Goal: Task Accomplishment & Management: Manage account settings

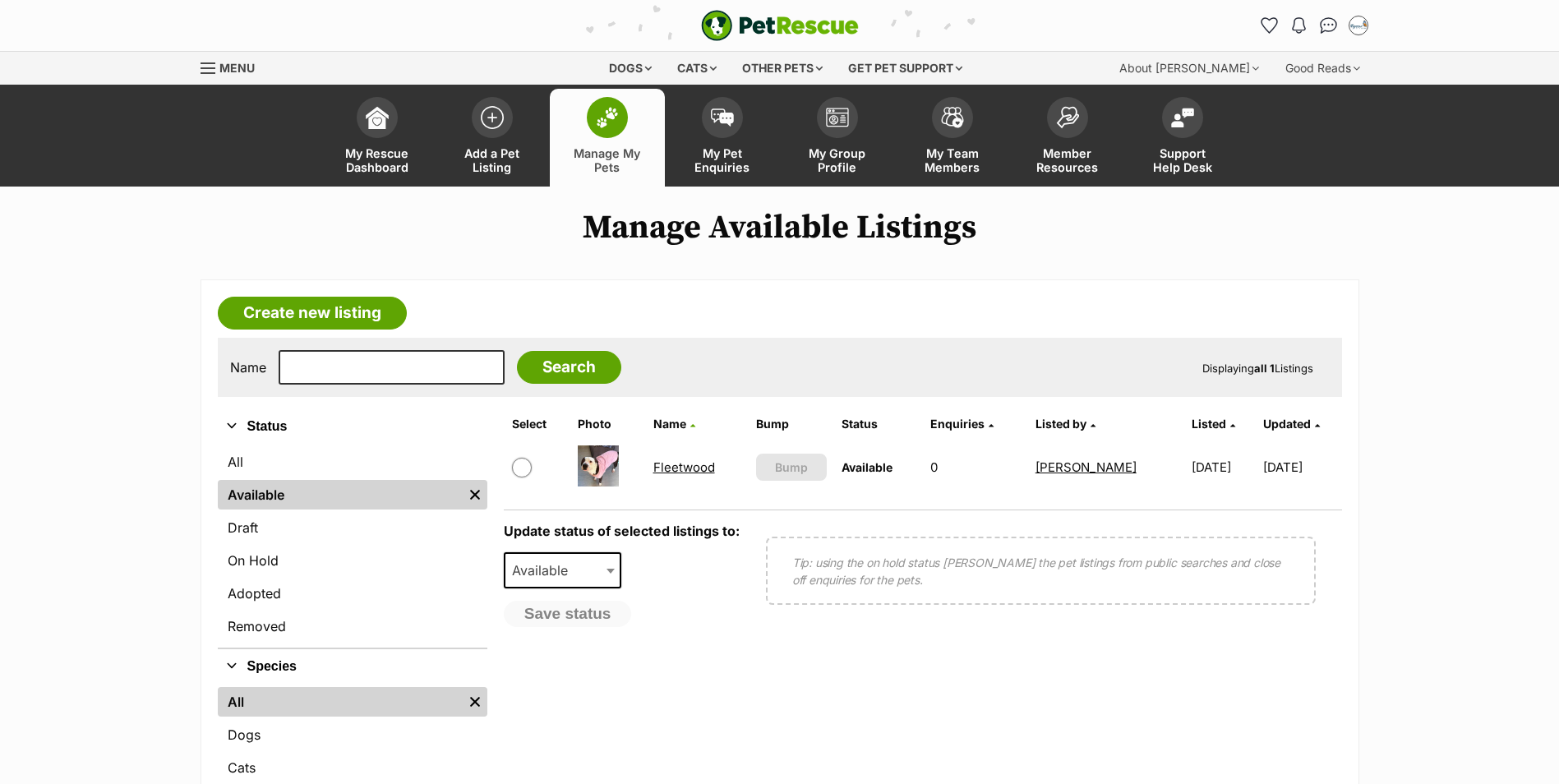
click at [677, 470] on link "Fleetwood" at bounding box center [684, 467] width 62 height 15
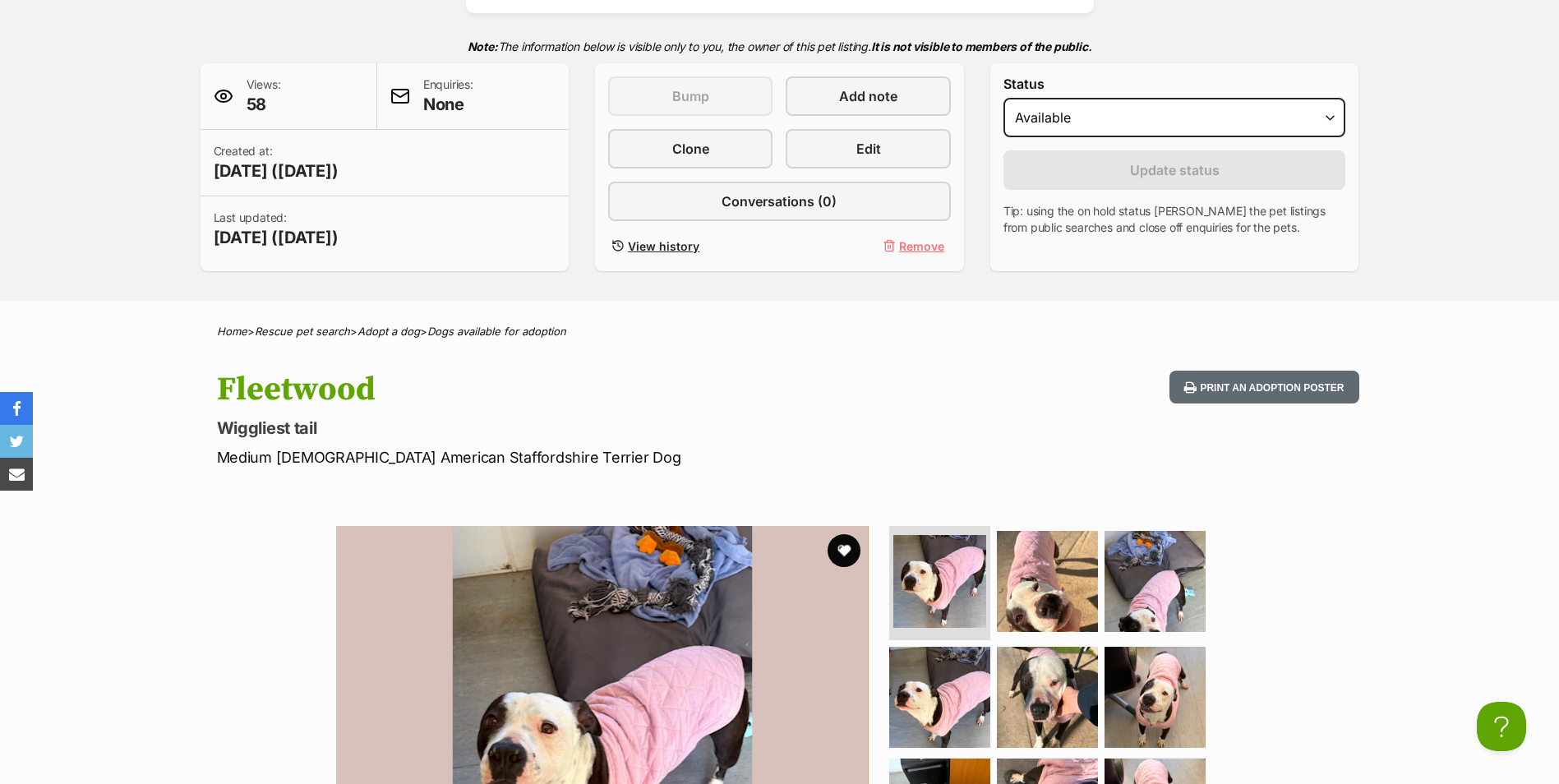
scroll to position [329, 0]
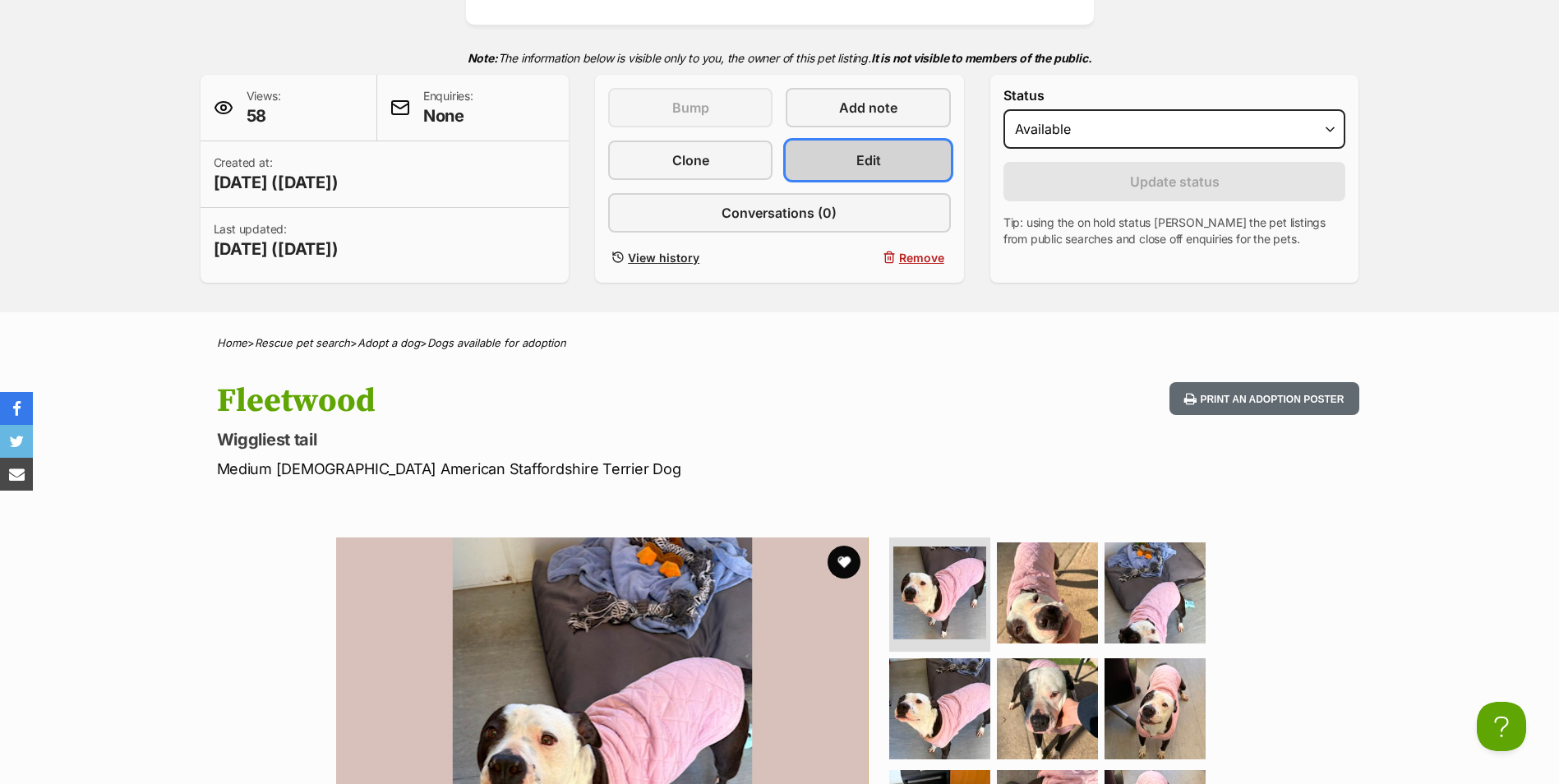
click at [904, 168] on link "Edit" at bounding box center [868, 160] width 165 height 39
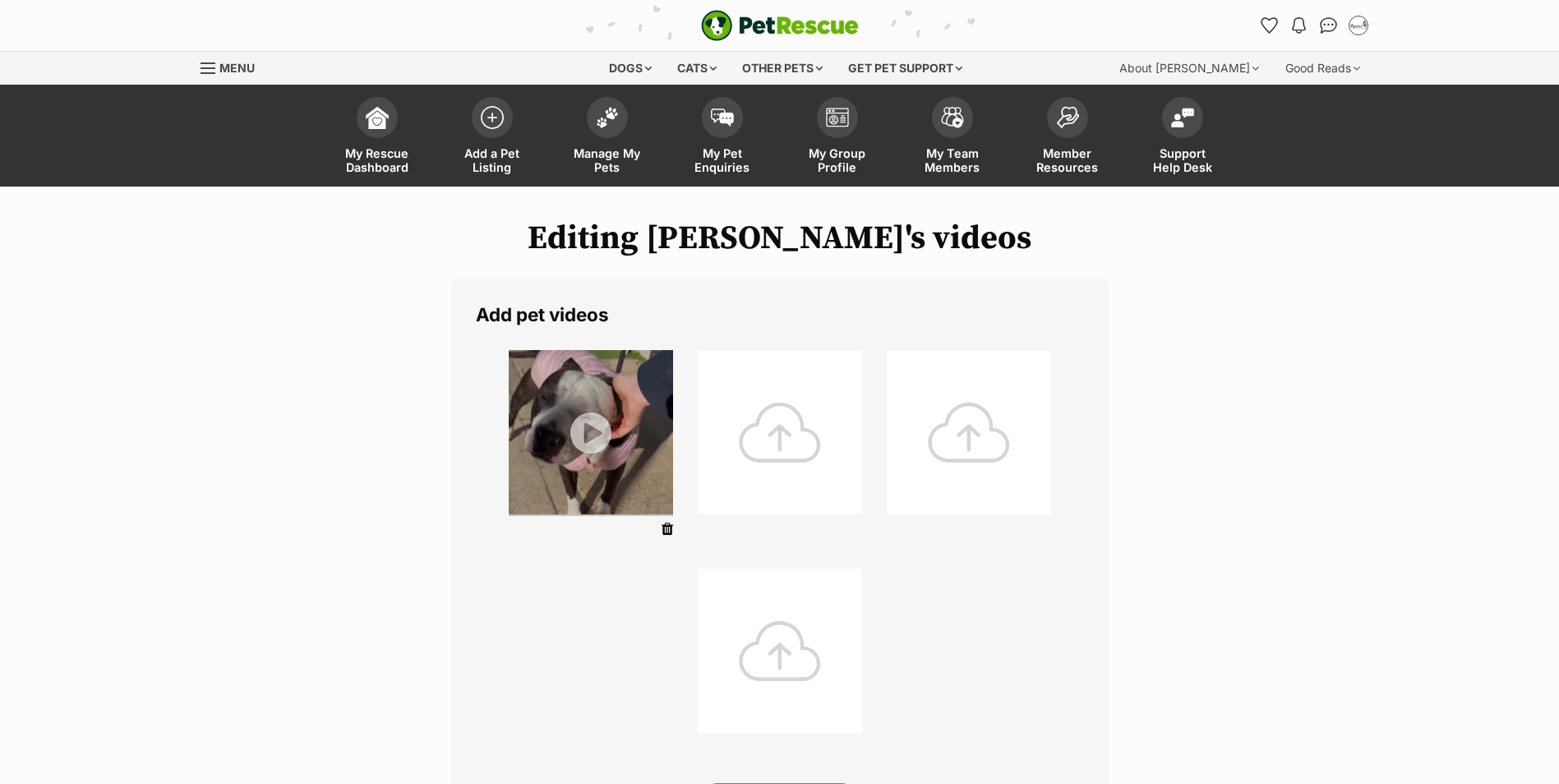
click at [698, 435] on div at bounding box center [780, 432] width 165 height 165
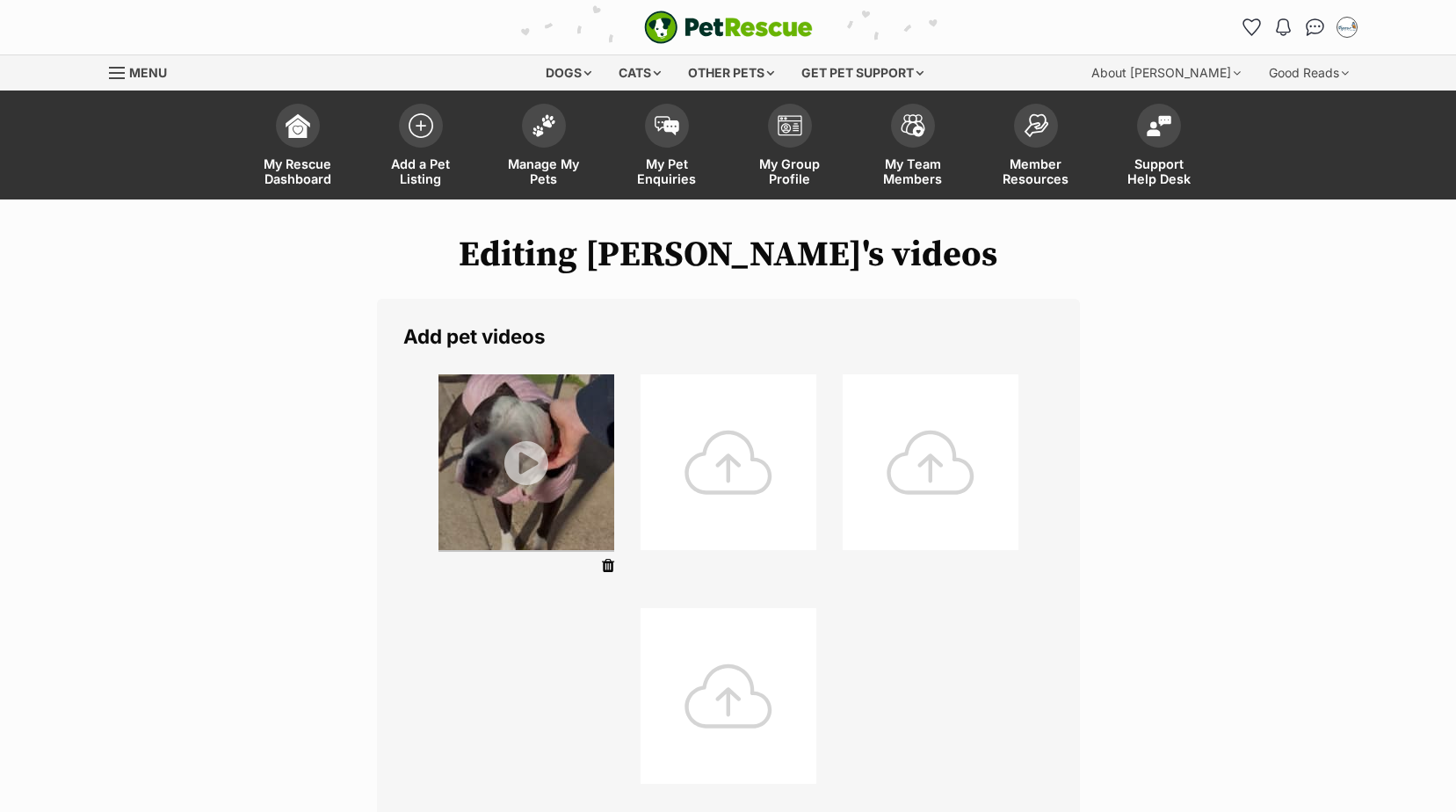
click at [726, 468] on div at bounding box center [728, 462] width 176 height 176
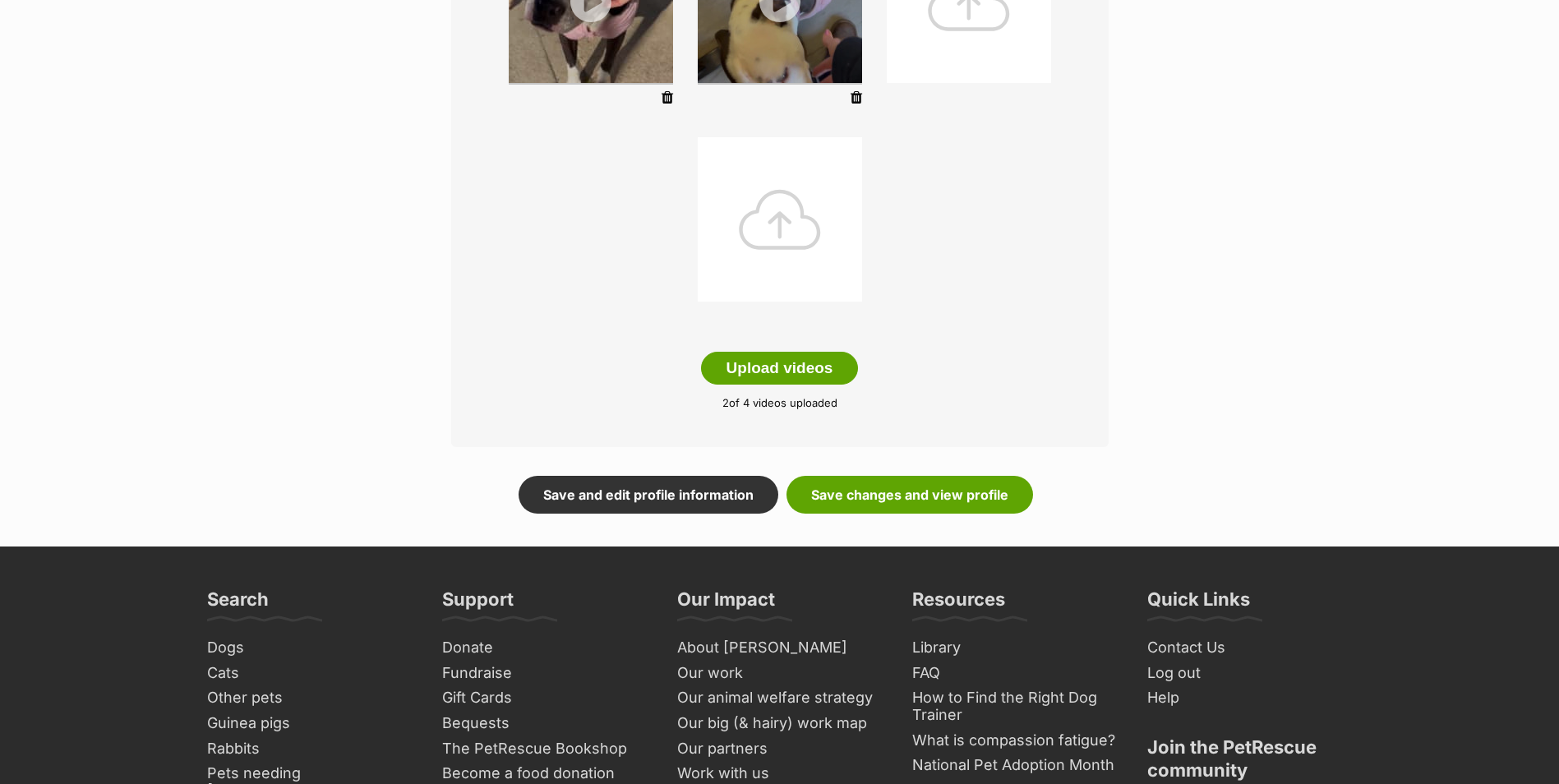
scroll to position [493, 0]
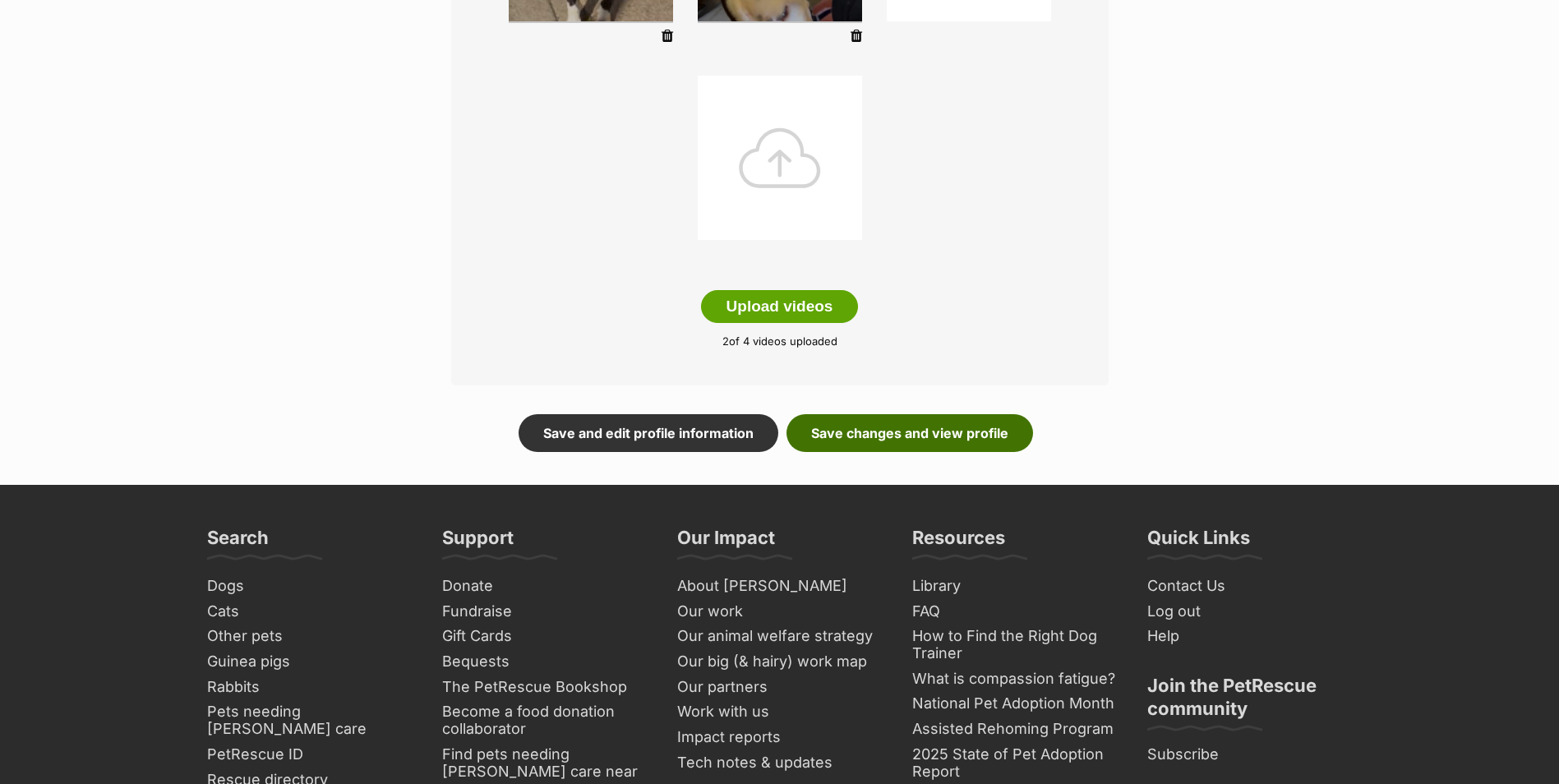
click at [863, 440] on link "Save changes and view profile" at bounding box center [909, 433] width 246 height 38
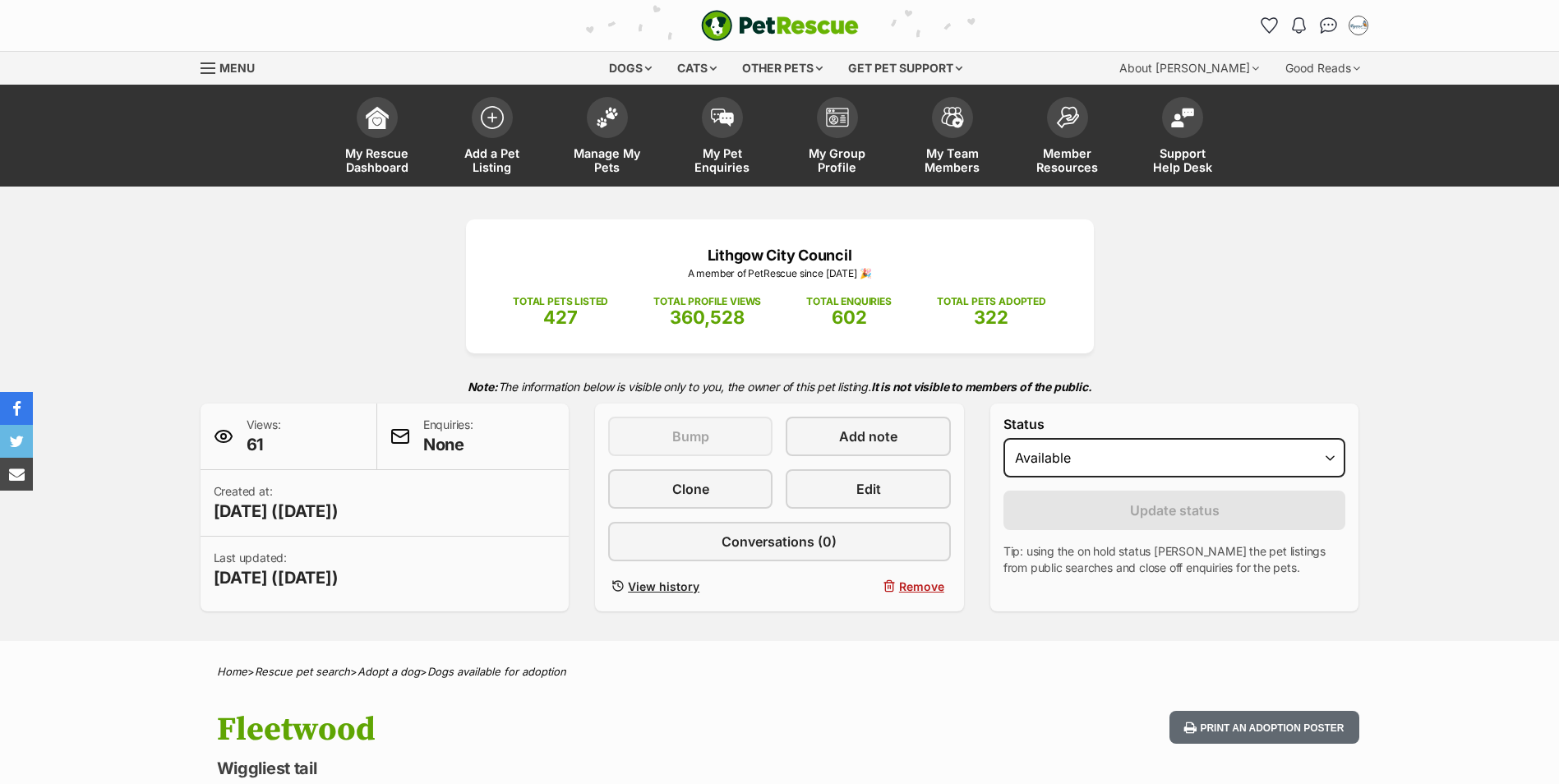
click at [176, 362] on div "Lithgow City Council A member of PetRescue since [DATE] 🎉 TOTAL PETS LISTED 427…" at bounding box center [780, 415] width 1208 height 392
